Goal: Task Accomplishment & Management: Use online tool/utility

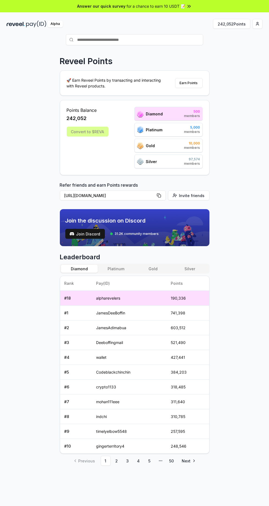
click at [232, 24] on button "242,052 Points" at bounding box center [231, 24] width 37 height 10
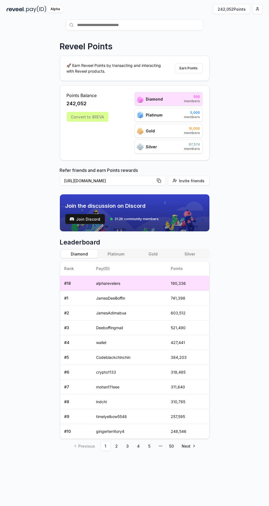
scroll to position [15, 0]
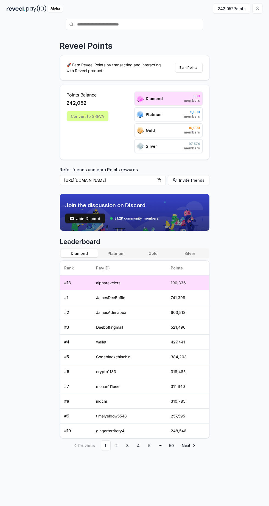
click at [115, 445] on link "2" at bounding box center [117, 446] width 10 height 10
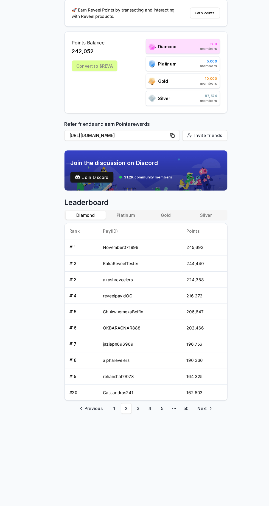
scroll to position [29, 0]
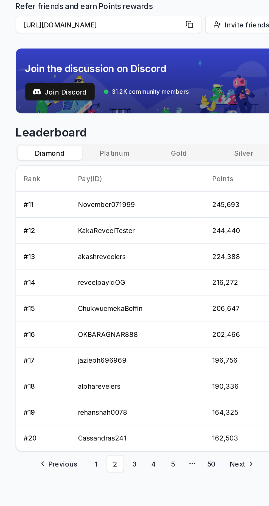
click at [107, 417] on link "1" at bounding box center [106, 417] width 10 height 10
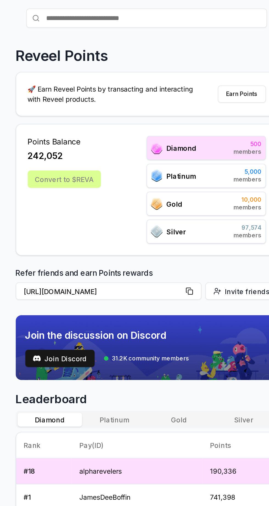
scroll to position [0, 0]
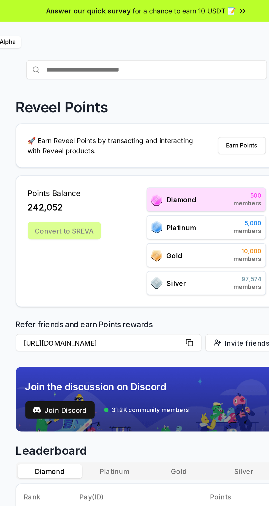
click at [84, 124] on div "Points Balance 242,052 Convert to $REVA" at bounding box center [88, 137] width 42 height 61
click at [78, 132] on div "Convert to $REVA" at bounding box center [88, 132] width 42 height 10
